Goal: Transaction & Acquisition: Download file/media

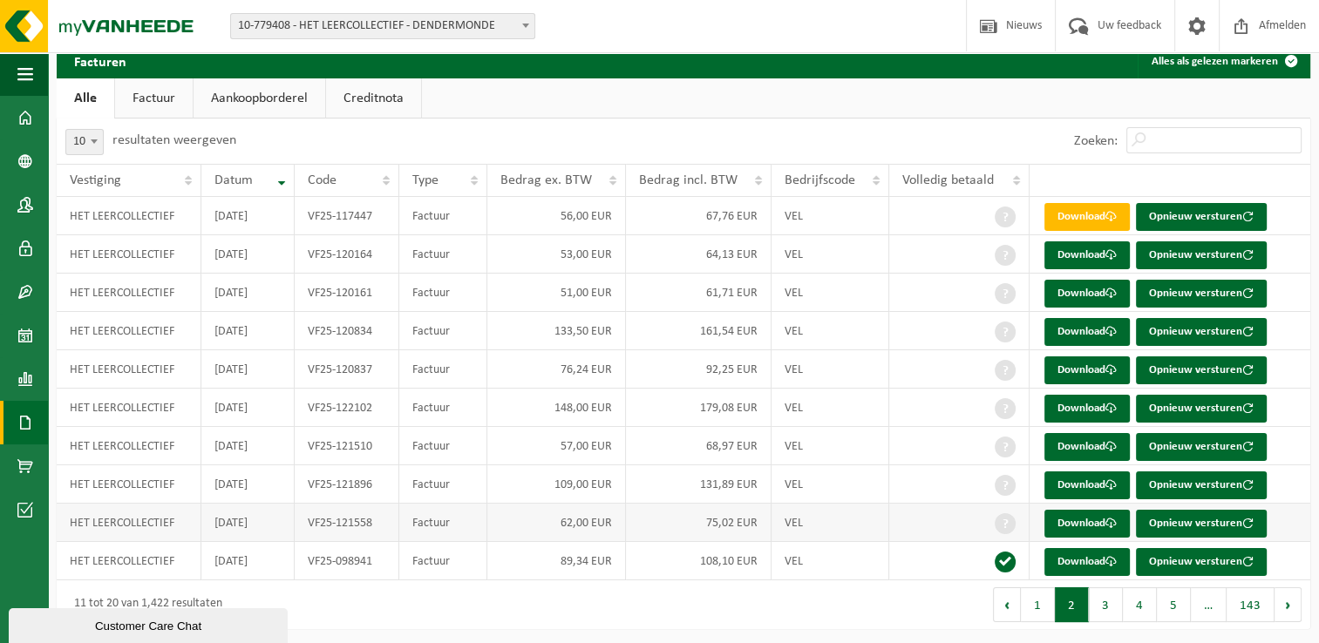
scroll to position [63, 0]
drag, startPoint x: 1101, startPoint y: 602, endPoint x: 1093, endPoint y: 608, distance: 9.9
click at [1101, 602] on button "3" at bounding box center [1106, 604] width 34 height 35
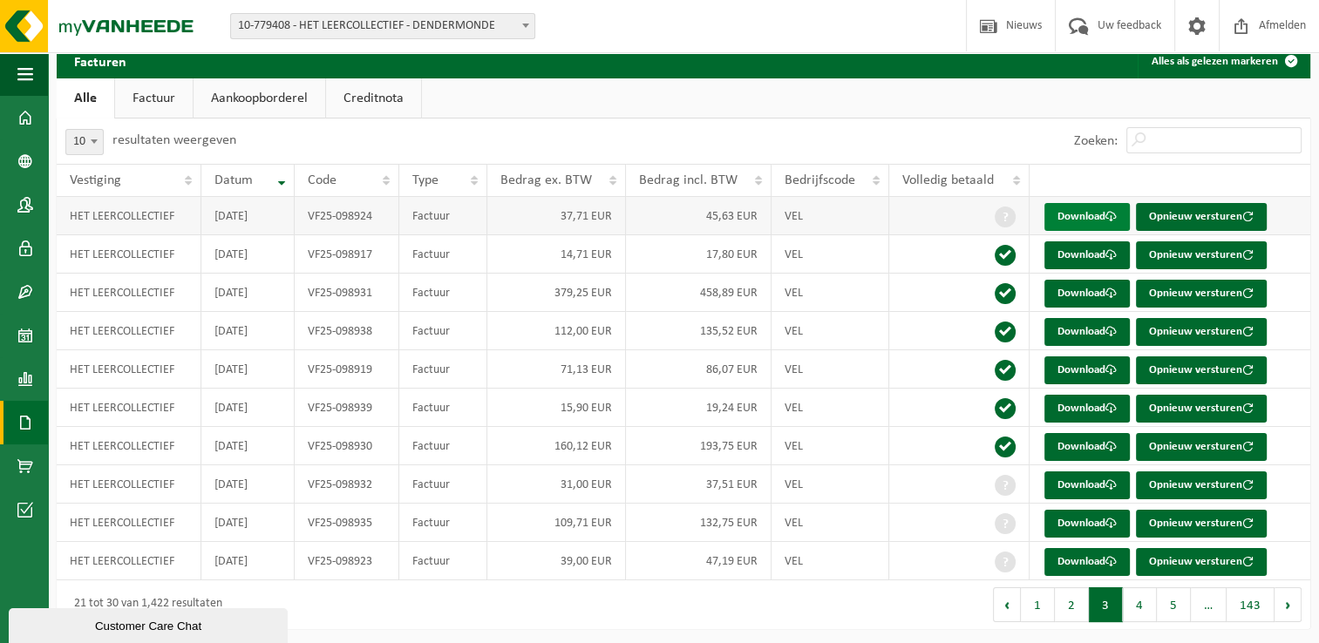
click at [1094, 220] on link "Download" at bounding box center [1086, 217] width 85 height 28
click at [1286, 146] on input "Zoeken:" at bounding box center [1213, 140] width 175 height 26
click at [1084, 251] on link "Download" at bounding box center [1086, 255] width 85 height 28
click at [1287, 204] on td "Download Opnieuw versturen" at bounding box center [1169, 216] width 281 height 38
click at [1077, 296] on link "Download" at bounding box center [1086, 294] width 85 height 28
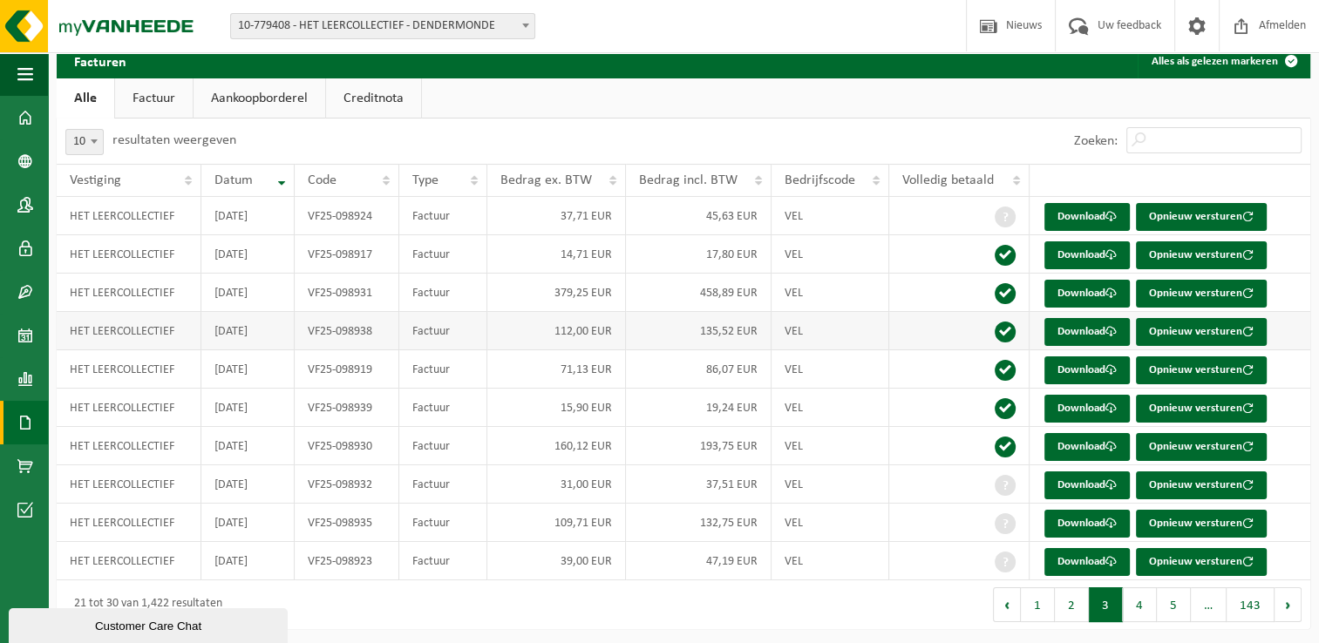
click at [1304, 315] on td "Download Opnieuw versturen" at bounding box center [1169, 331] width 281 height 38
click at [1076, 336] on link "Download" at bounding box center [1086, 332] width 85 height 28
click at [1069, 372] on link "Download" at bounding box center [1086, 370] width 85 height 28
click at [1081, 412] on link "Download" at bounding box center [1086, 409] width 85 height 28
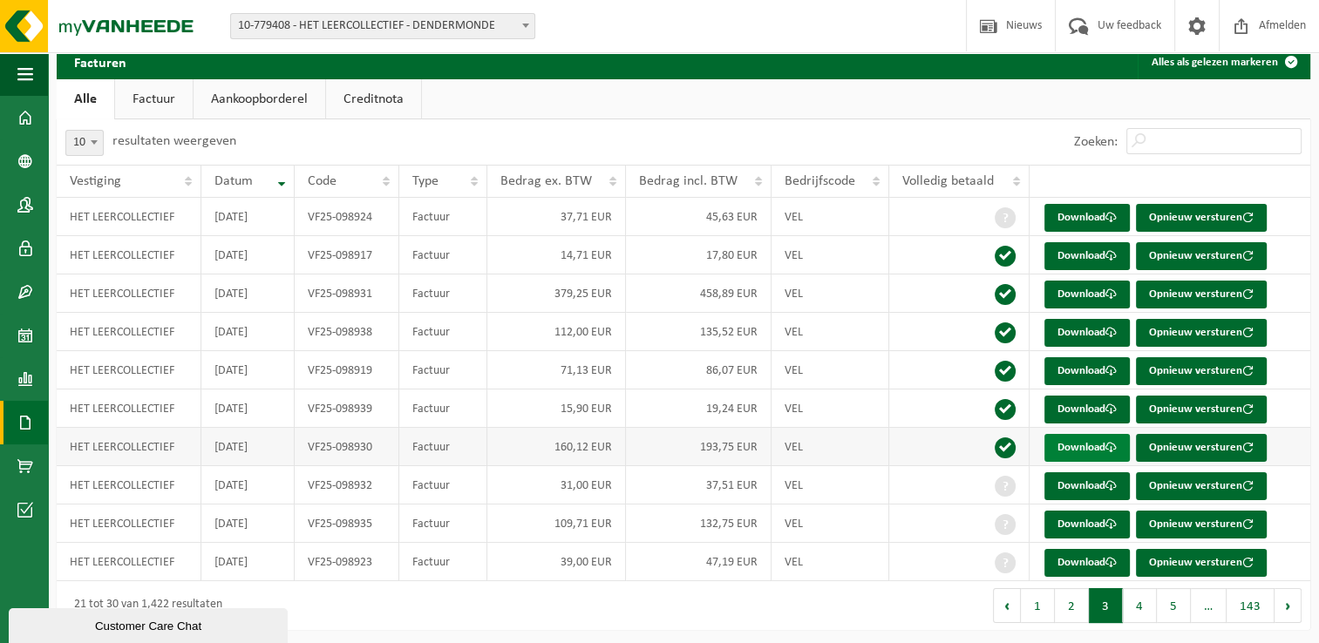
click at [1098, 450] on link "Download" at bounding box center [1086, 448] width 85 height 28
click at [1306, 434] on td "Download Opnieuw versturen" at bounding box center [1169, 447] width 281 height 38
click at [1077, 479] on link "Download" at bounding box center [1086, 486] width 85 height 28
click at [1293, 463] on td "Download Opnieuw versturen" at bounding box center [1169, 447] width 281 height 38
click at [1073, 521] on link "Download" at bounding box center [1086, 525] width 85 height 28
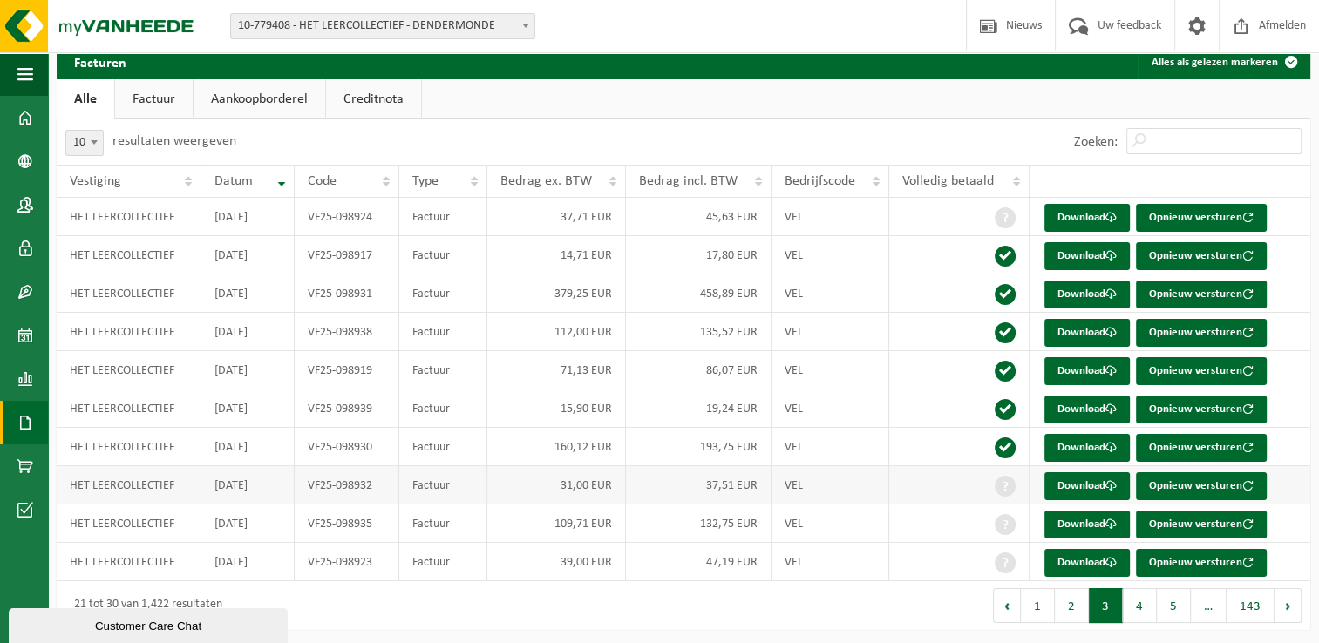
click at [1307, 482] on td "Download Opnieuw versturen" at bounding box center [1169, 485] width 281 height 38
click at [1072, 561] on link "Download" at bounding box center [1086, 563] width 85 height 28
click at [1149, 608] on button "4" at bounding box center [1140, 605] width 34 height 35
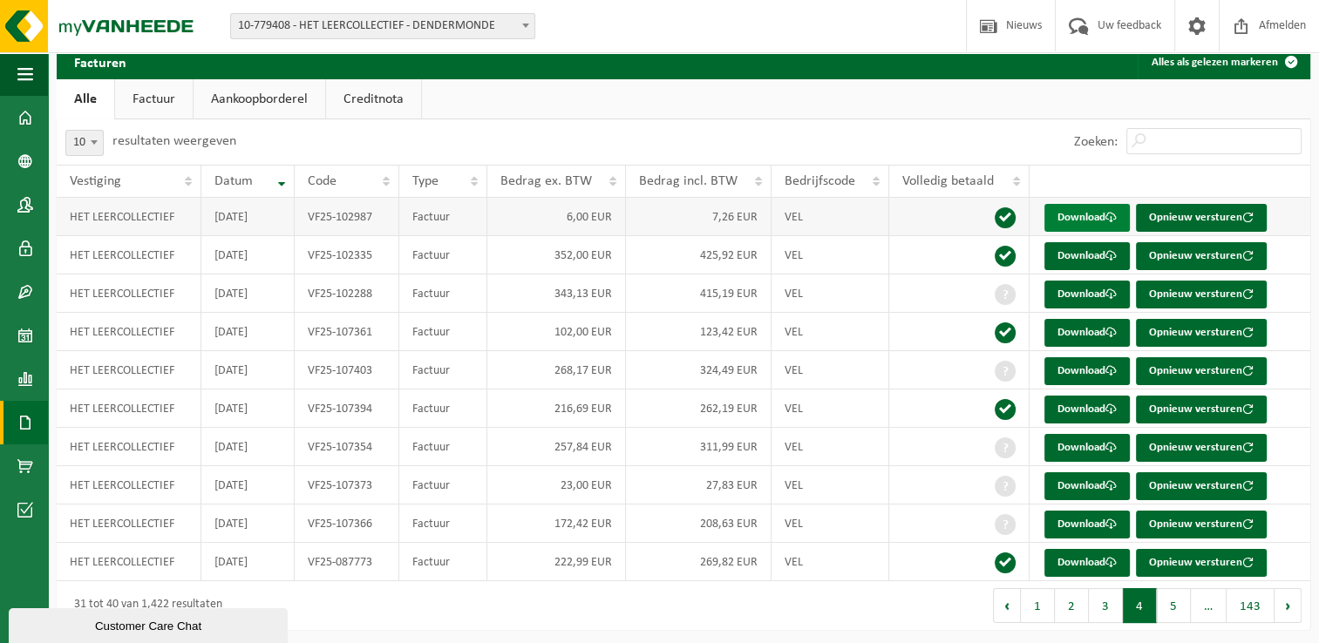
click at [1081, 218] on link "Download" at bounding box center [1086, 218] width 85 height 28
click at [1285, 187] on th at bounding box center [1169, 181] width 281 height 33
click at [1080, 253] on link "Download" at bounding box center [1086, 256] width 85 height 28
click at [1305, 203] on td "Download Opnieuw versturen" at bounding box center [1169, 217] width 281 height 38
click at [1087, 286] on link "Download" at bounding box center [1086, 295] width 85 height 28
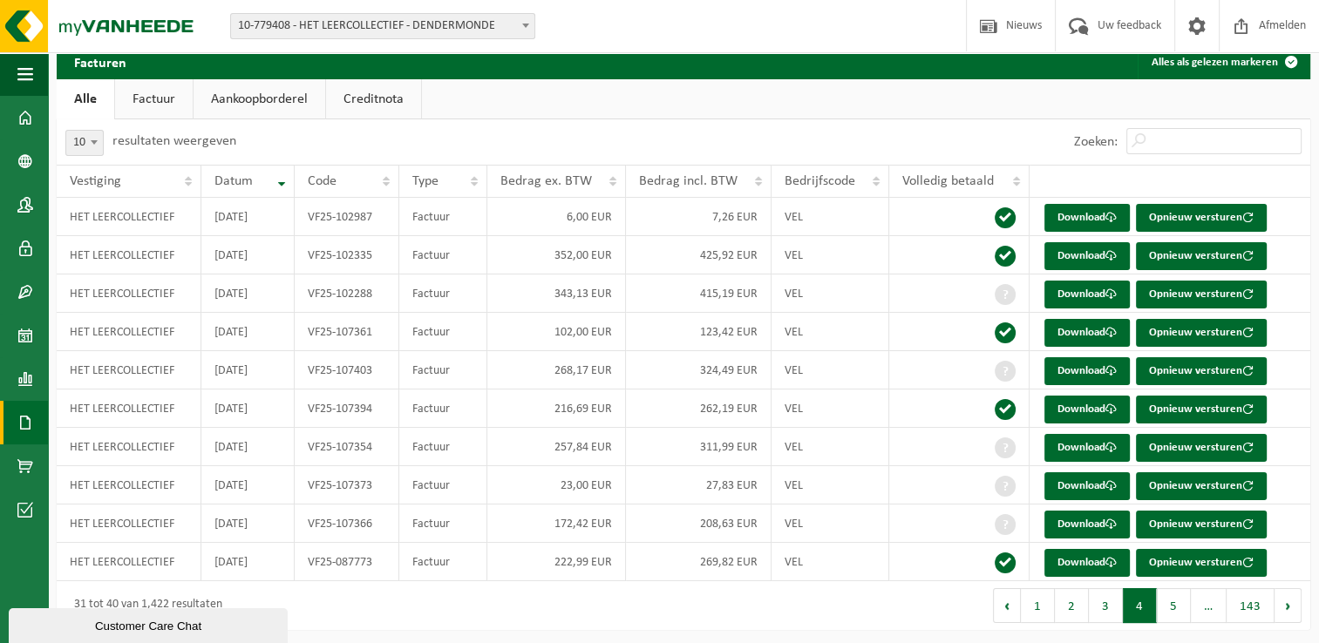
click at [1312, 299] on div "Facturen Alles als gelezen markeren Even geduld. Door [PERSON_NAME] hoeveelheid…" at bounding box center [683, 341] width 1271 height 594
click at [1094, 335] on link "Download" at bounding box center [1086, 333] width 85 height 28
click at [1292, 322] on td "Download Opnieuw versturen" at bounding box center [1169, 332] width 281 height 38
click at [1094, 369] on link "Download" at bounding box center [1086, 371] width 85 height 28
click at [1305, 368] on td "Download Opnieuw versturen" at bounding box center [1169, 370] width 281 height 38
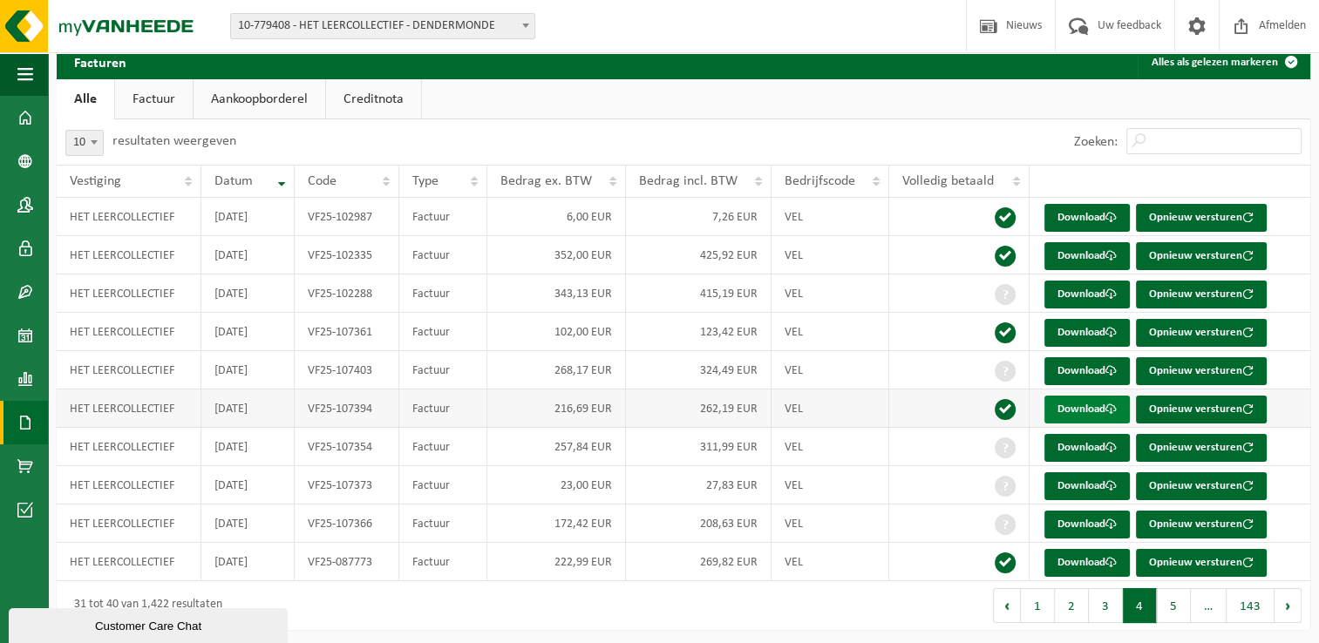
click at [1067, 406] on link "Download" at bounding box center [1086, 410] width 85 height 28
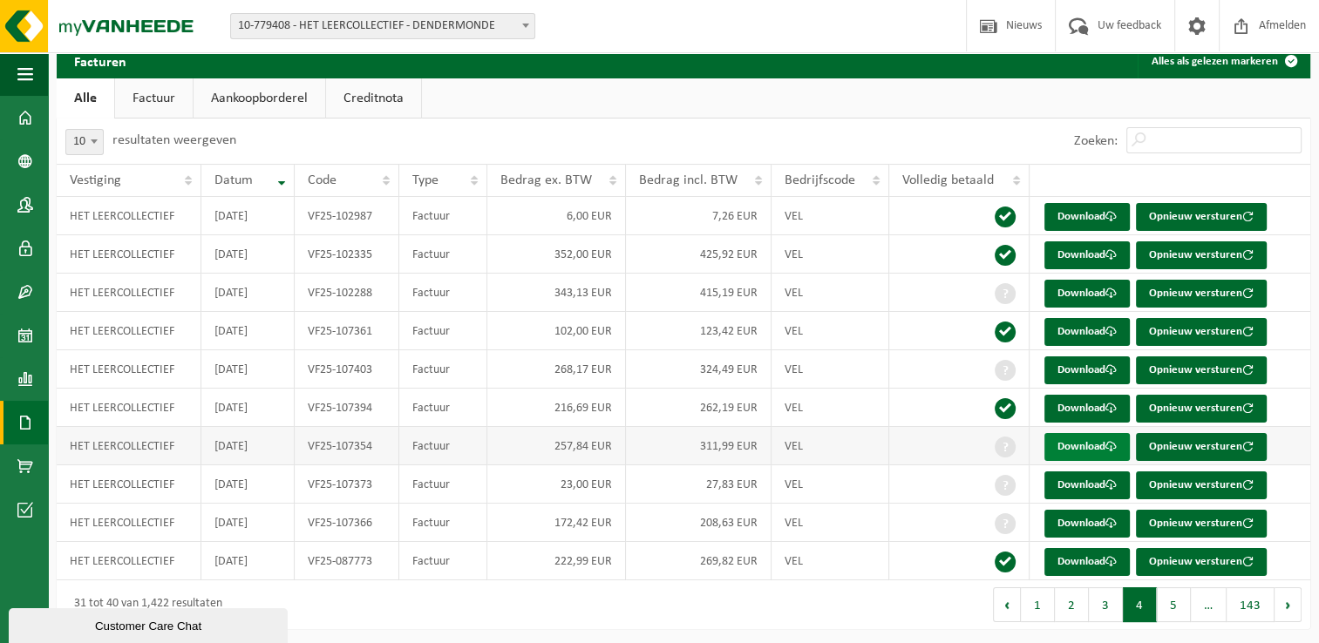
click at [1084, 444] on link "Download" at bounding box center [1086, 447] width 85 height 28
click at [1284, 437] on td "Download Opnieuw versturen" at bounding box center [1169, 446] width 281 height 38
click at [1063, 481] on link "Download" at bounding box center [1086, 485] width 85 height 28
click at [1303, 456] on td "Download Opnieuw versturen" at bounding box center [1169, 446] width 281 height 38
click at [1101, 517] on link "Download" at bounding box center [1086, 524] width 85 height 28
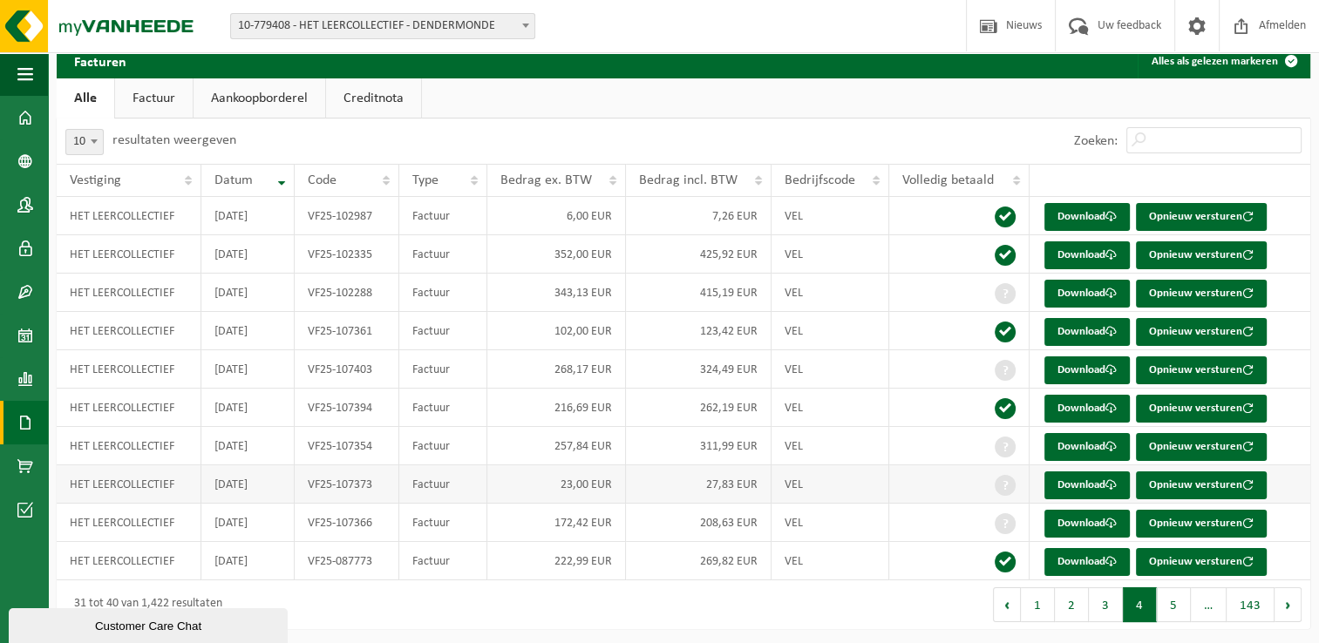
click at [1292, 499] on td "Download Opnieuw versturen" at bounding box center [1169, 484] width 281 height 38
click at [1089, 553] on link "Download" at bounding box center [1086, 562] width 85 height 28
click at [1107, 601] on button "3" at bounding box center [1106, 604] width 34 height 35
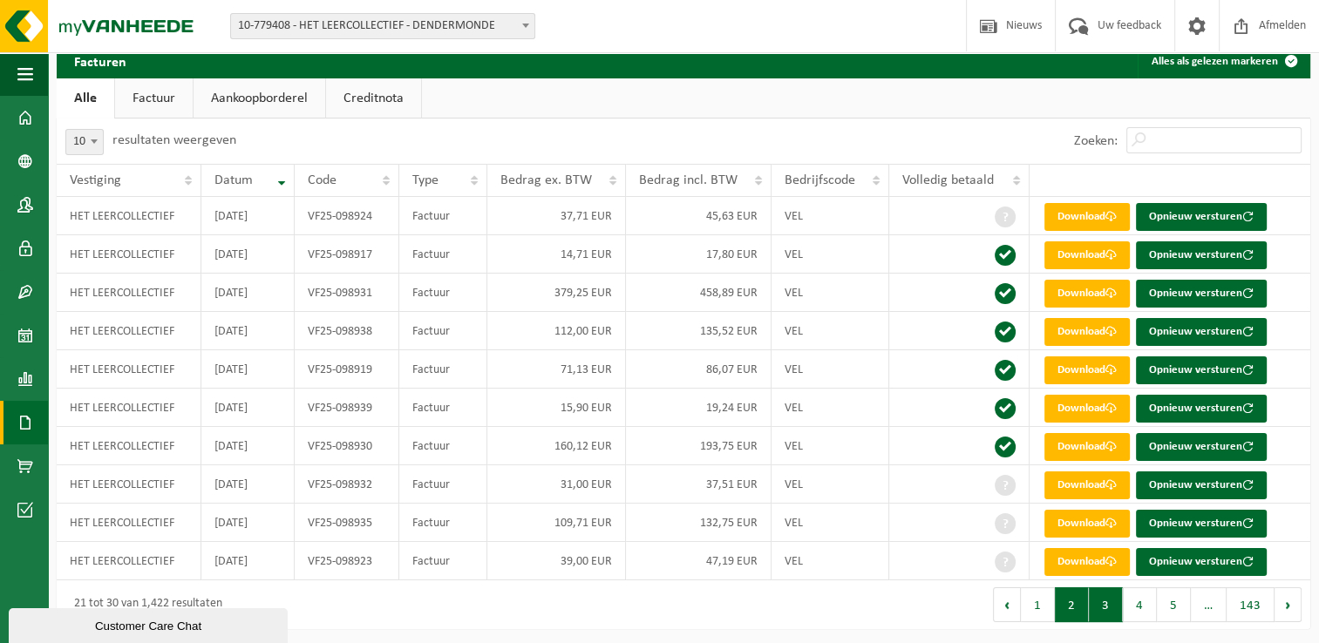
click at [1070, 603] on button "2" at bounding box center [1072, 604] width 34 height 35
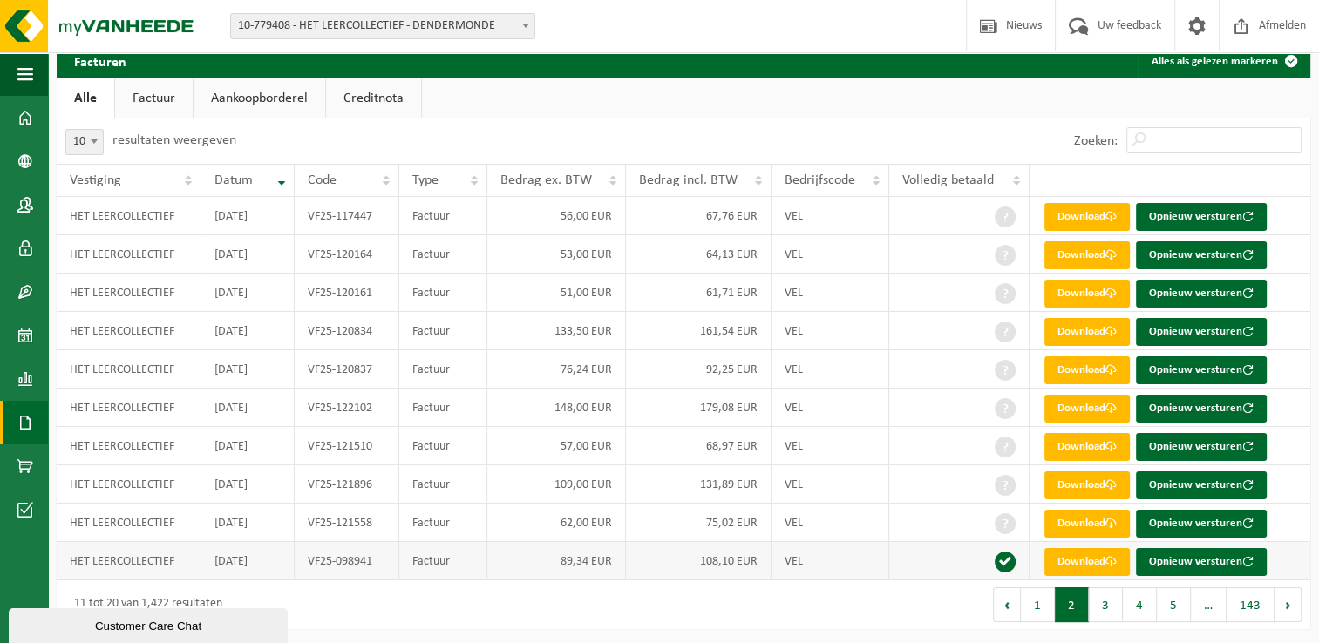
click at [376, 564] on td "VF25-098941" at bounding box center [347, 561] width 104 height 38
click at [1102, 607] on button "3" at bounding box center [1106, 604] width 34 height 35
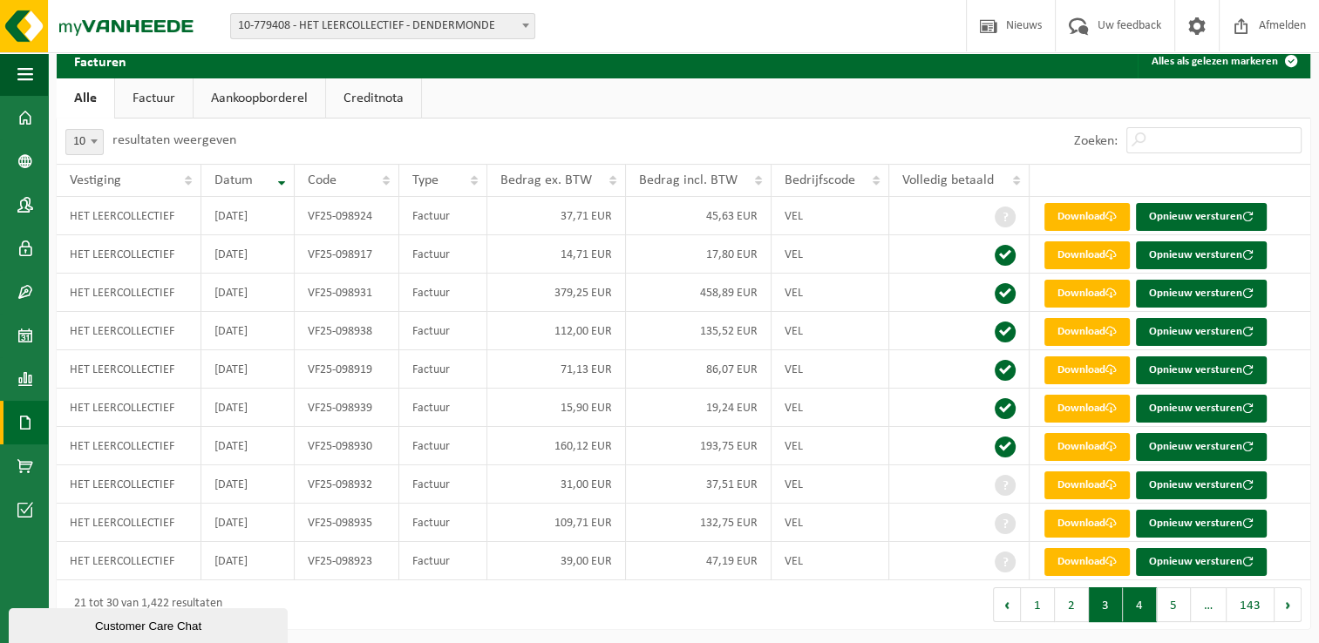
click at [1141, 608] on button "4" at bounding box center [1140, 604] width 34 height 35
click at [387, 259] on td "VF25-102335" at bounding box center [347, 254] width 104 height 38
click at [1070, 607] on button "2" at bounding box center [1072, 604] width 34 height 35
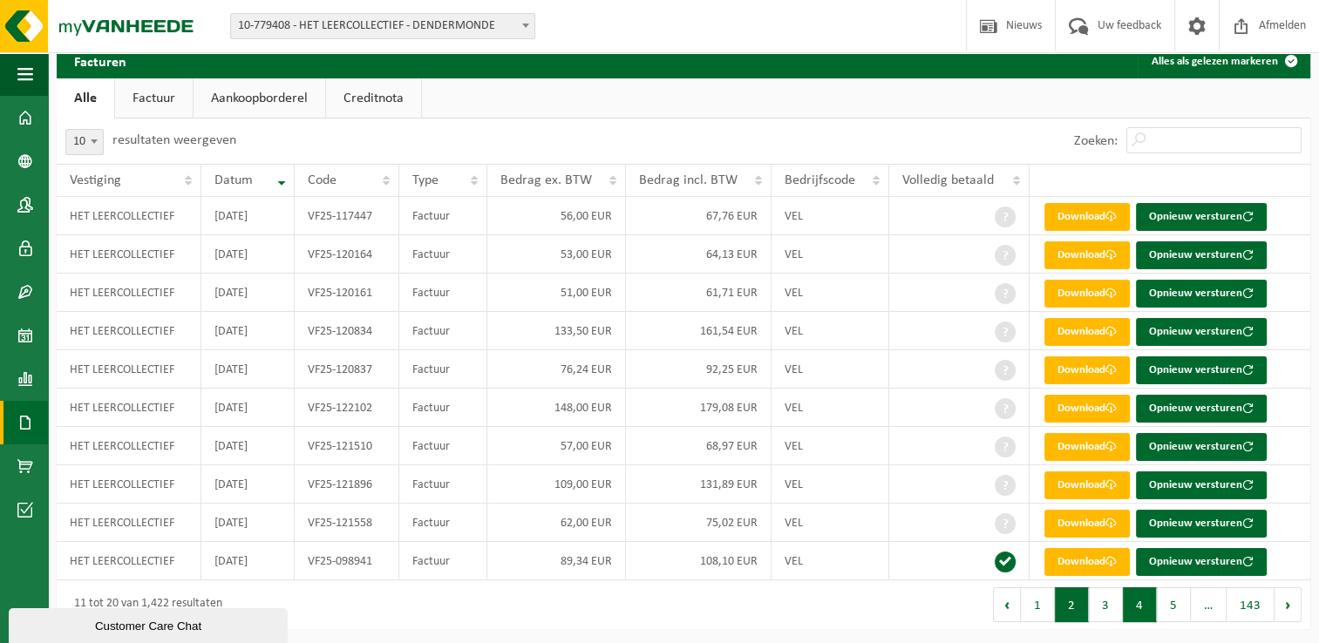
click at [1146, 614] on button "4" at bounding box center [1140, 604] width 34 height 35
click at [1172, 609] on button "5" at bounding box center [1173, 604] width 34 height 35
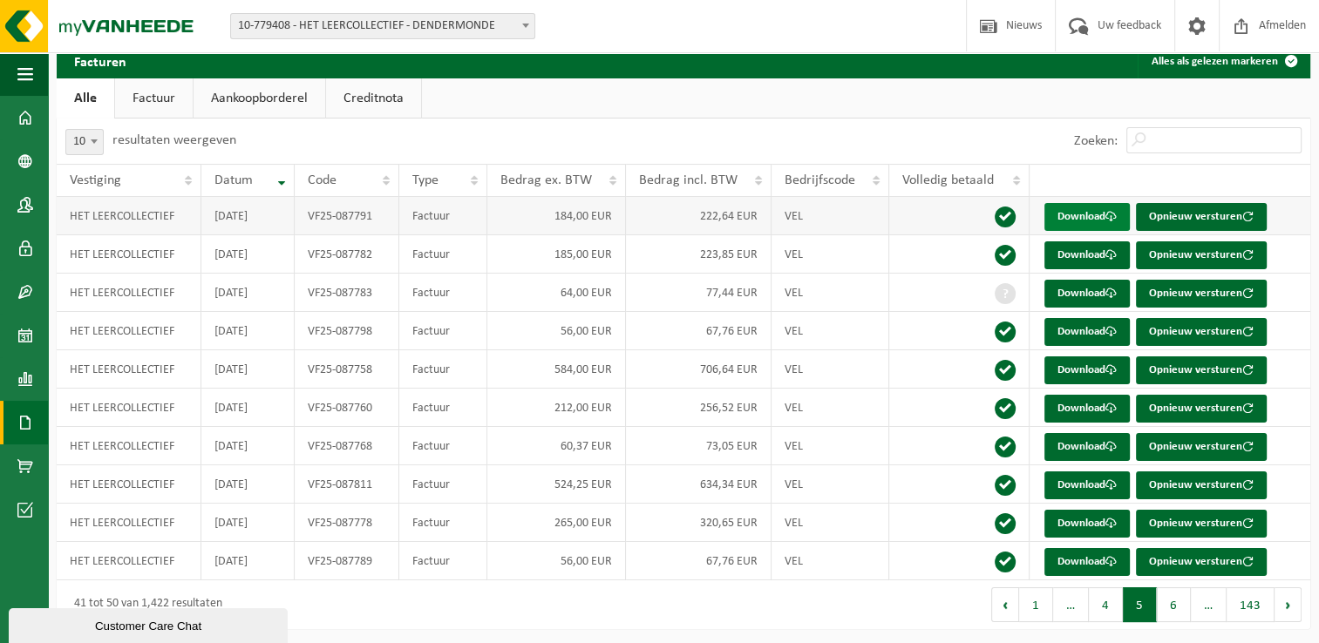
click at [1068, 214] on link "Download" at bounding box center [1086, 217] width 85 height 28
drag, startPoint x: 1265, startPoint y: 159, endPoint x: 1248, endPoint y: 176, distance: 24.7
click at [1265, 159] on div "Zoeken:" at bounding box center [1187, 141] width 245 height 45
click at [1304, 200] on td "Download Opnieuw versturen" at bounding box center [1169, 216] width 281 height 38
click at [1094, 298] on link "Download" at bounding box center [1086, 294] width 85 height 28
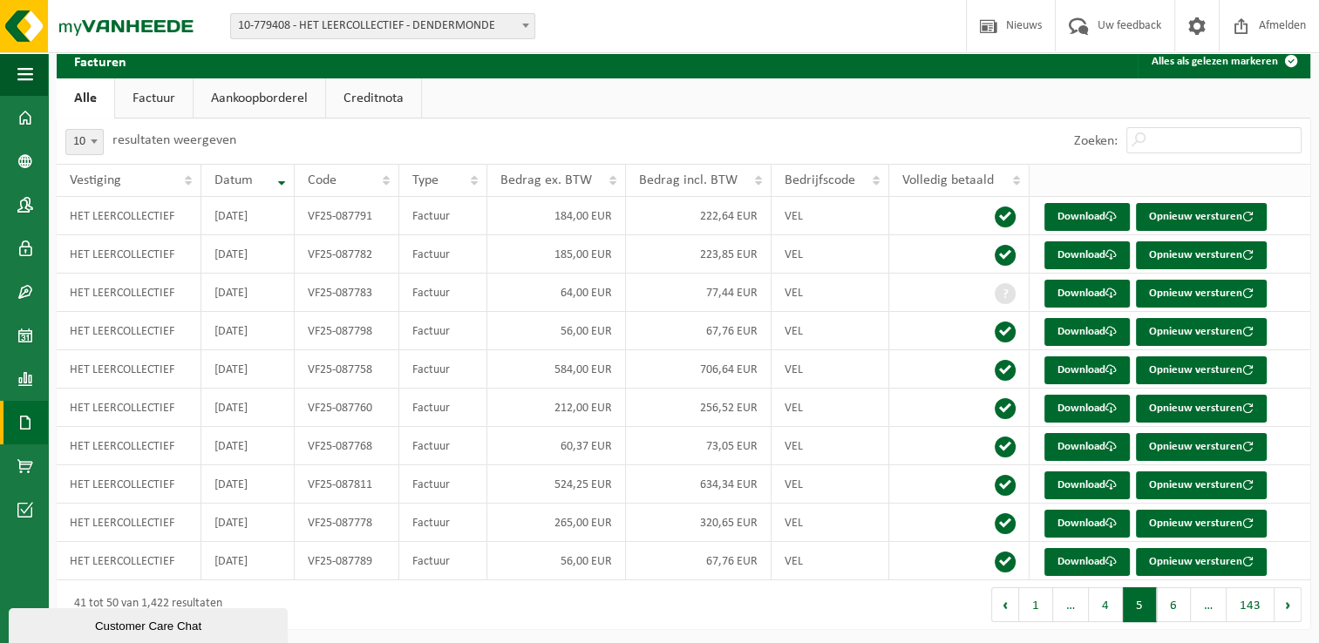
click at [1285, 192] on th at bounding box center [1169, 180] width 281 height 33
click at [1079, 255] on link "Download" at bounding box center [1086, 255] width 85 height 28
click at [1312, 233] on div "Facturen Alles als gelezen markeren Even geduld. Door [PERSON_NAME] hoeveelheid…" at bounding box center [683, 341] width 1271 height 594
click at [1090, 329] on link "Download" at bounding box center [1086, 332] width 85 height 28
click at [1290, 248] on td "Download Opnieuw versturen" at bounding box center [1169, 254] width 281 height 38
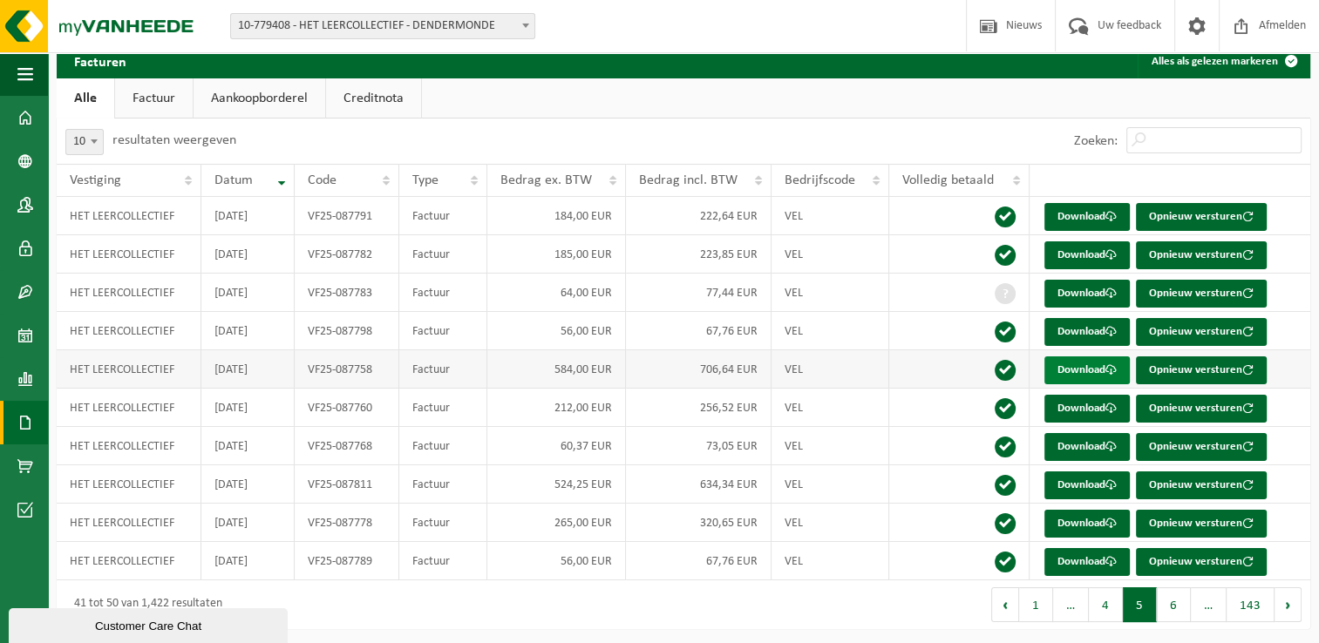
click at [1088, 370] on link "Download" at bounding box center [1086, 370] width 85 height 28
click at [1283, 350] on td "Download Opnieuw versturen" at bounding box center [1169, 369] width 281 height 38
click at [1077, 408] on link "Download" at bounding box center [1086, 409] width 85 height 28
click at [1292, 382] on td "Download Opnieuw versturen" at bounding box center [1169, 369] width 281 height 38
click at [1082, 443] on link "Download" at bounding box center [1086, 447] width 85 height 28
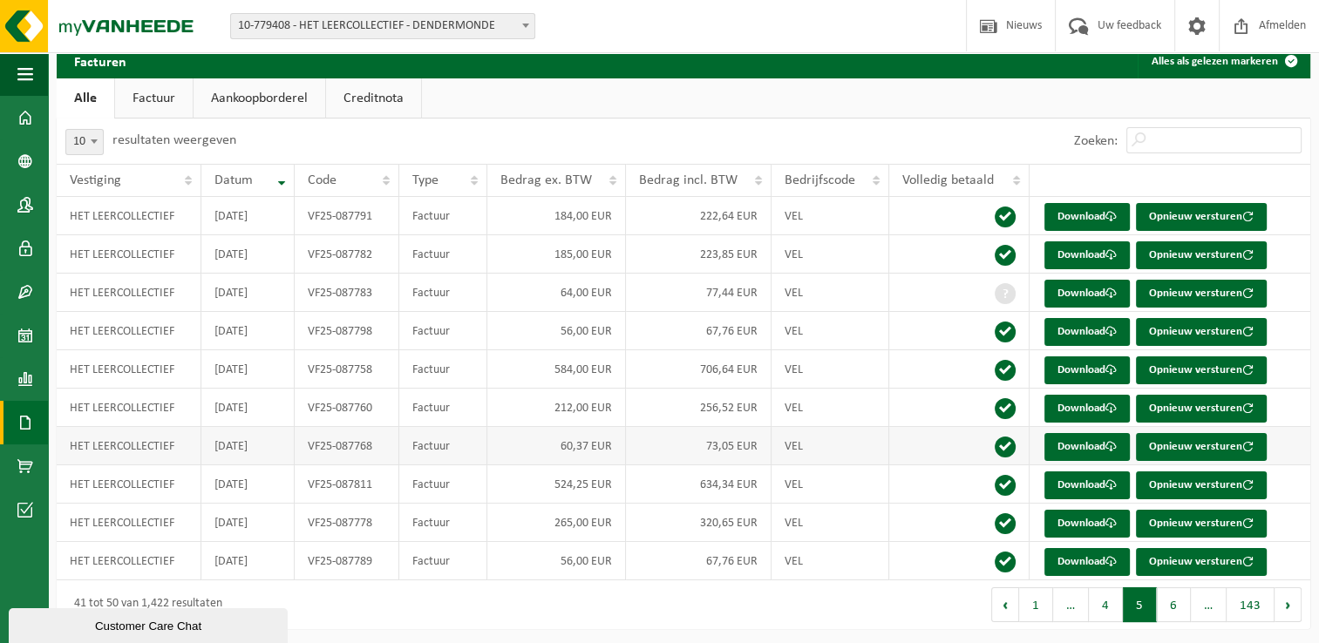
click at [1307, 427] on td "Download Opnieuw versturen" at bounding box center [1169, 446] width 281 height 38
click at [1088, 479] on link "Download" at bounding box center [1086, 485] width 85 height 28
click at [1284, 452] on td "Download Opnieuw versturen" at bounding box center [1169, 446] width 281 height 38
click at [1087, 520] on link "Download" at bounding box center [1086, 524] width 85 height 28
click at [1292, 465] on td "Download Opnieuw versturen" at bounding box center [1169, 484] width 281 height 38
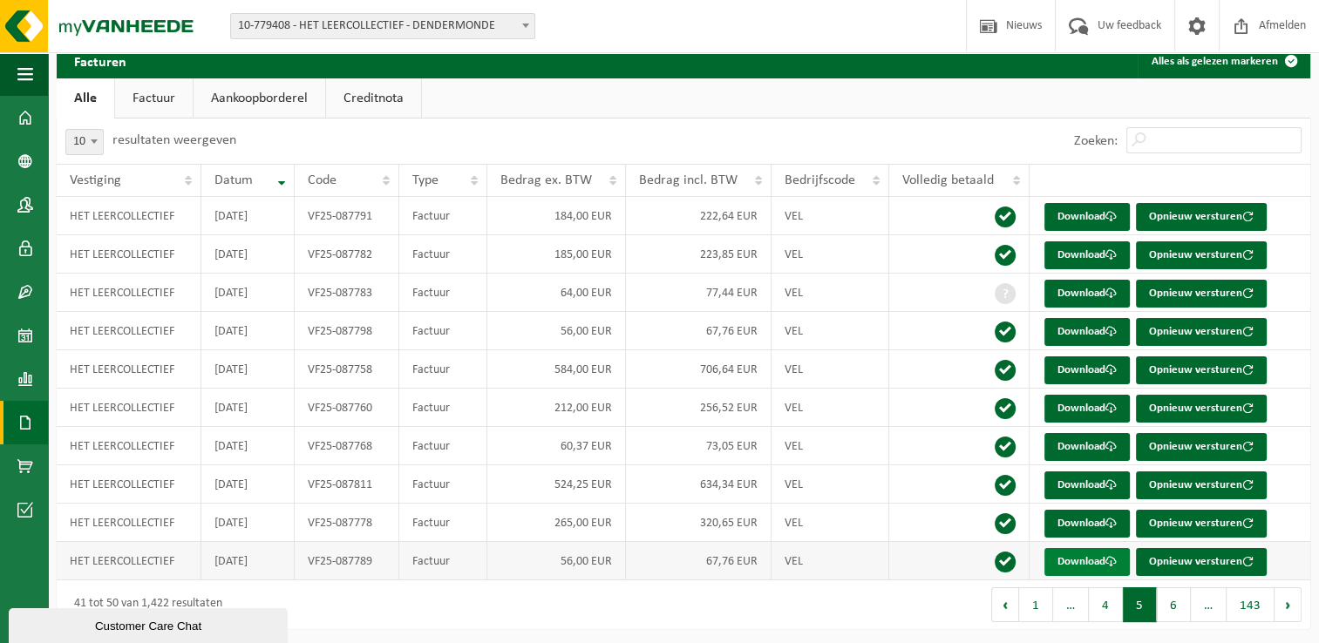
click at [1083, 553] on link "Download" at bounding box center [1086, 562] width 85 height 28
